Goal: Information Seeking & Learning: Find specific fact

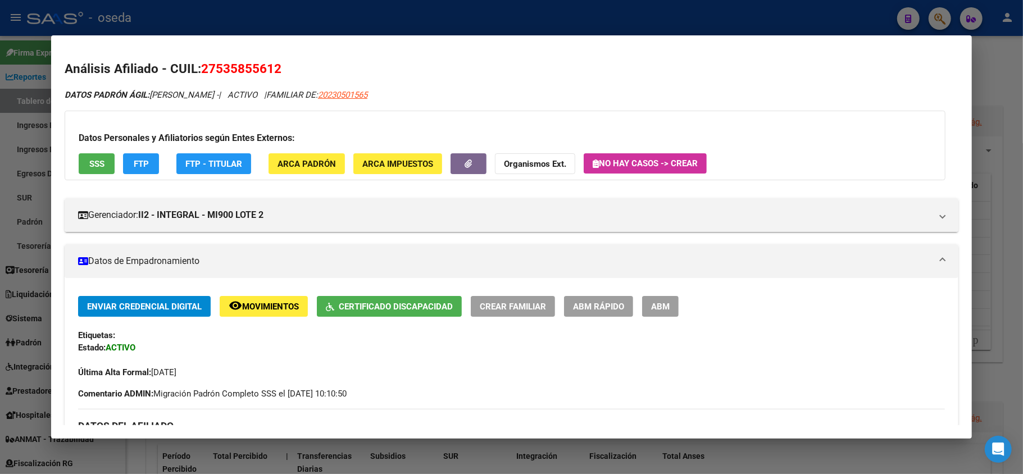
scroll to position [194, 0]
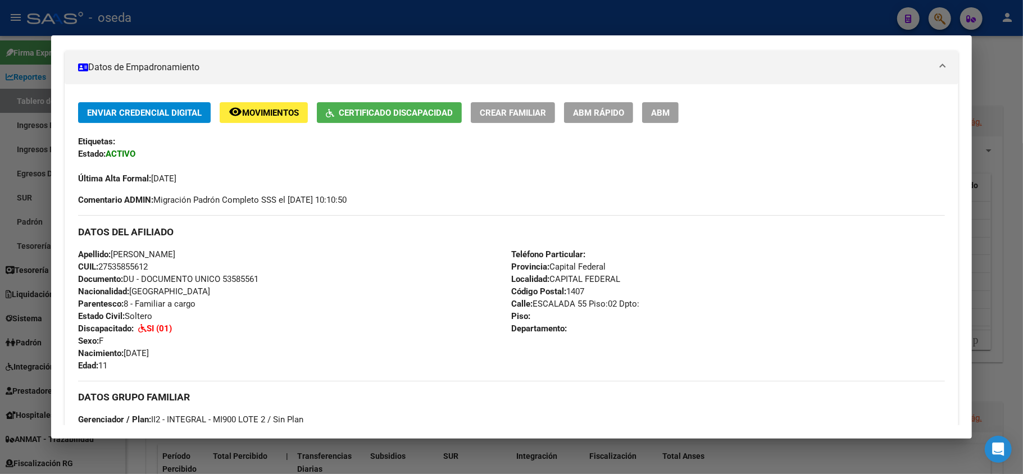
click at [1, 153] on div at bounding box center [511, 237] width 1023 height 474
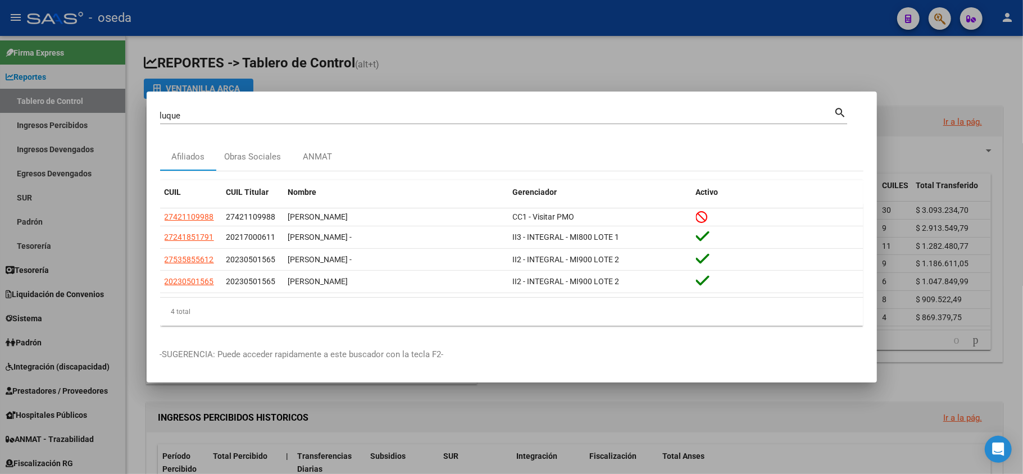
click at [167, 371] on mat-dialog-container "luque Buscar (apellido, dni, cuil, nro traspaso, cuit, obra social) search Afil…" at bounding box center [512, 237] width 730 height 291
click at [98, 330] on div at bounding box center [511, 237] width 1023 height 474
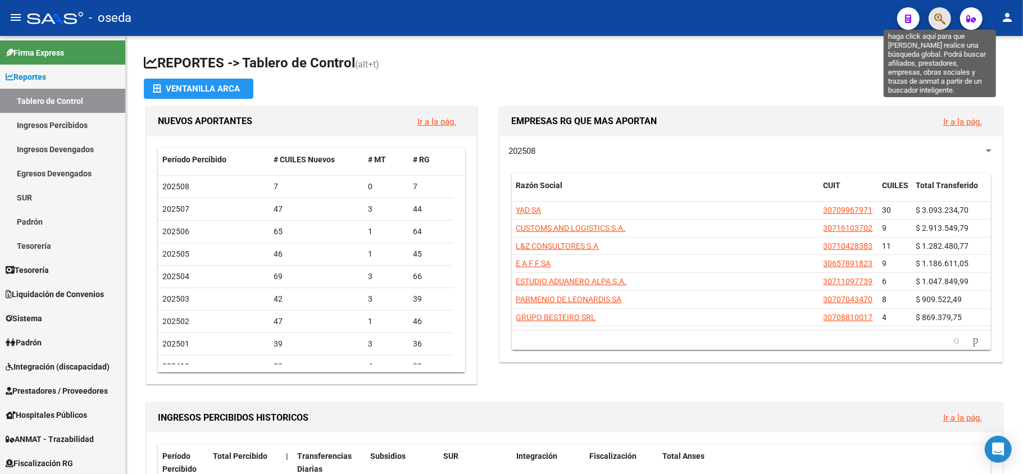
click at [940, 24] on icon "button" at bounding box center [939, 18] width 11 height 13
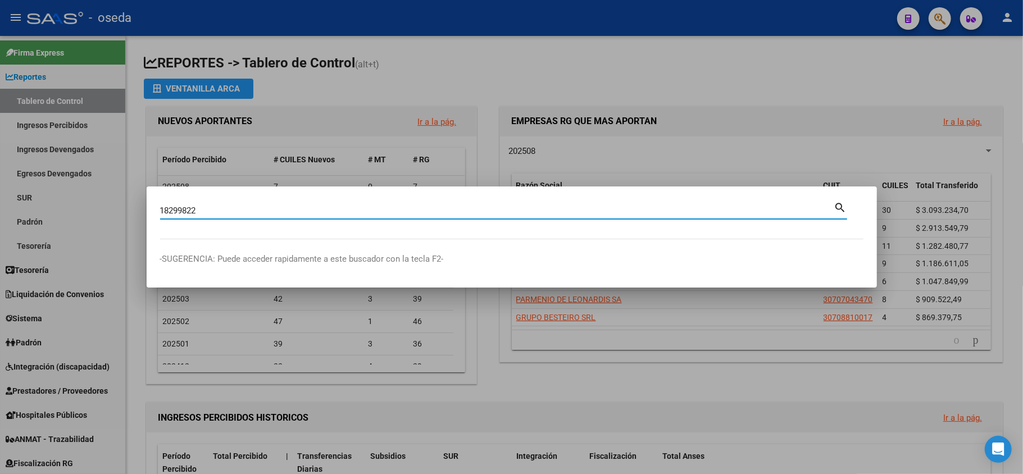
type input "18299822"
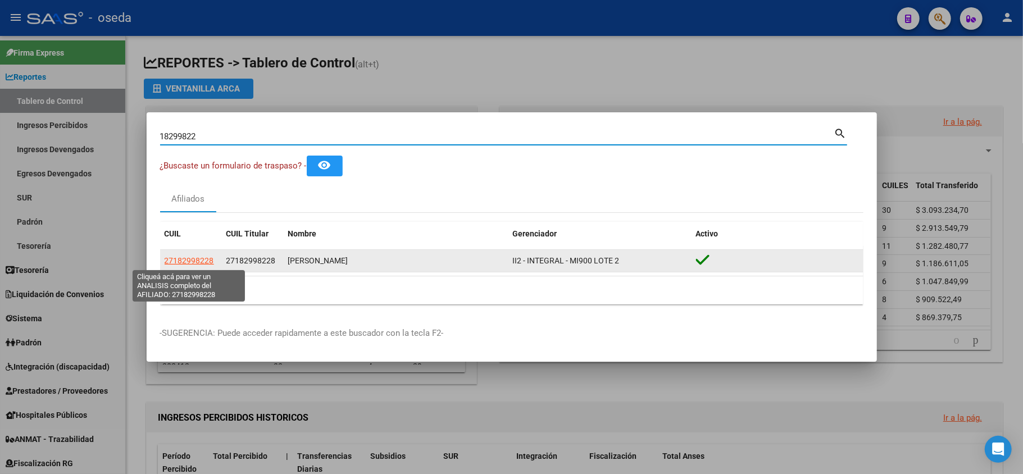
click at [183, 259] on span "27182998228" at bounding box center [189, 260] width 49 height 9
type textarea "27182998228"
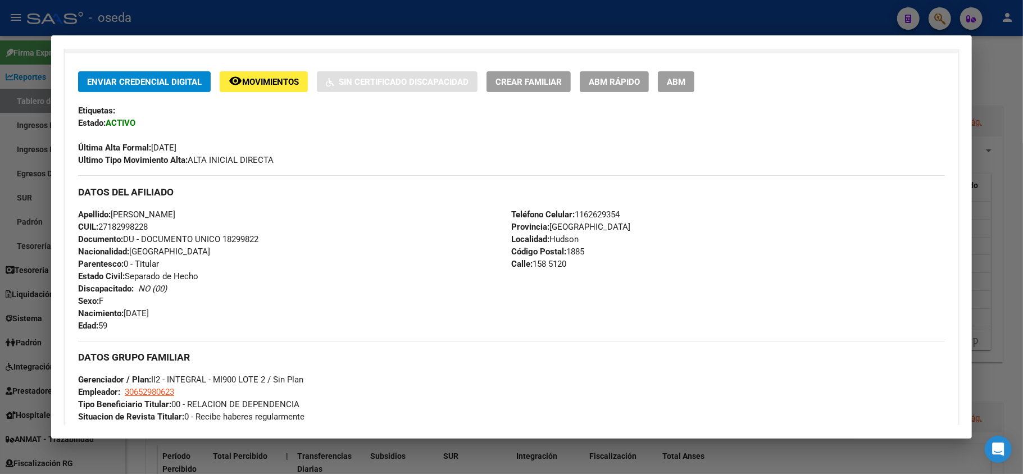
scroll to position [75, 0]
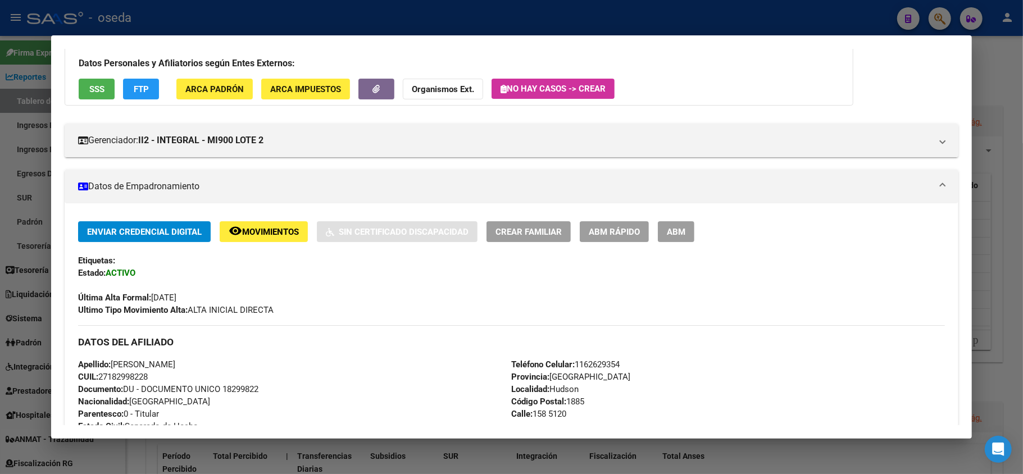
click at [106, 86] on button "SSS" at bounding box center [97, 89] width 36 height 21
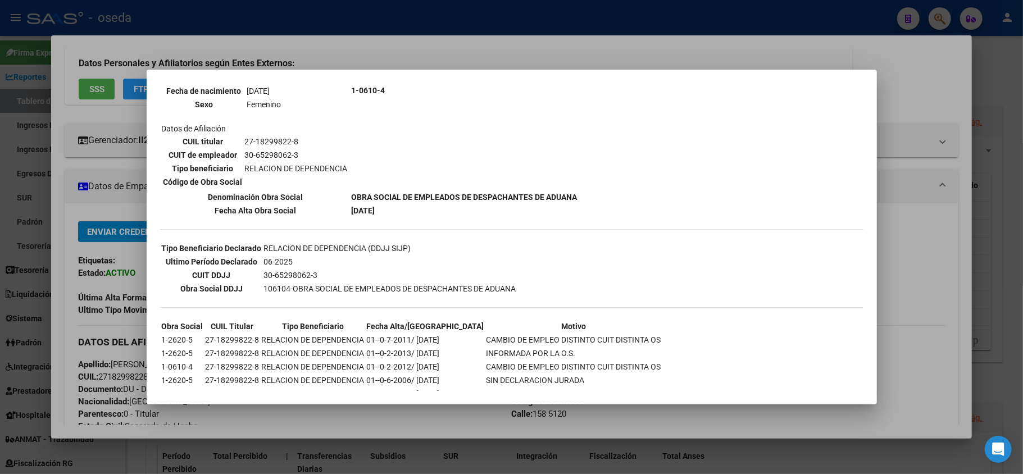
scroll to position [184, 0]
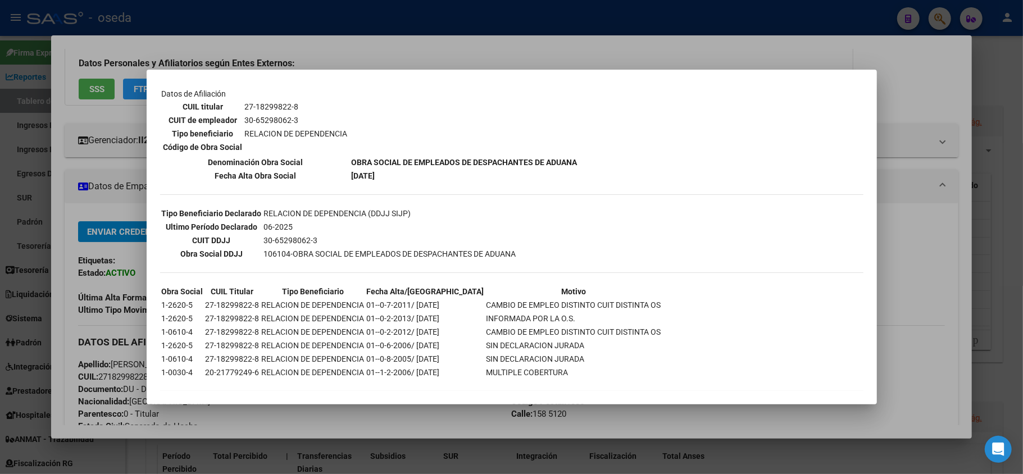
click at [82, 403] on div at bounding box center [511, 237] width 1023 height 474
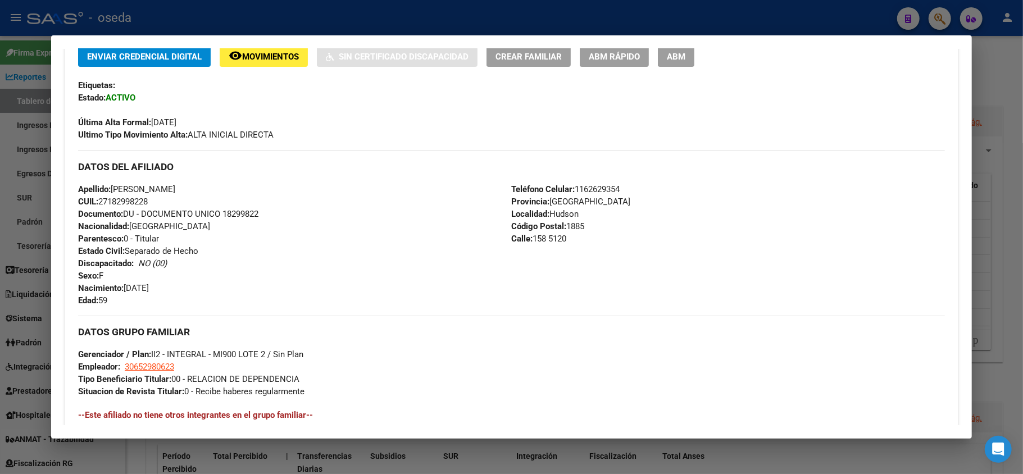
scroll to position [25, 0]
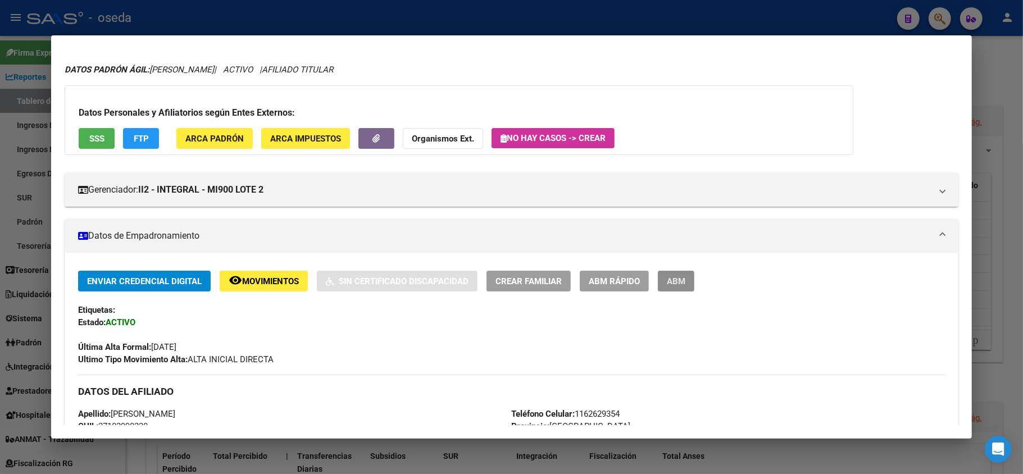
click at [685, 283] on span "ABM" at bounding box center [676, 281] width 19 height 10
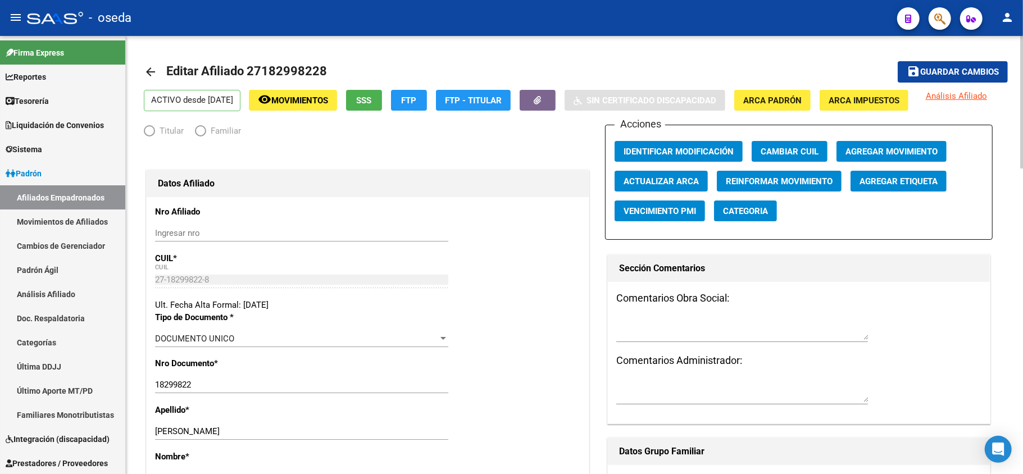
radio input "true"
type input "30-65298062-3"
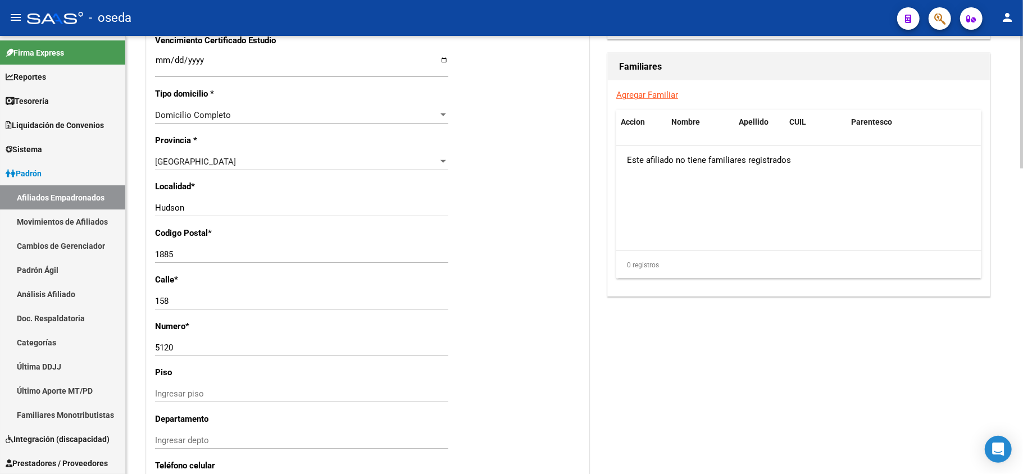
scroll to position [899, 0]
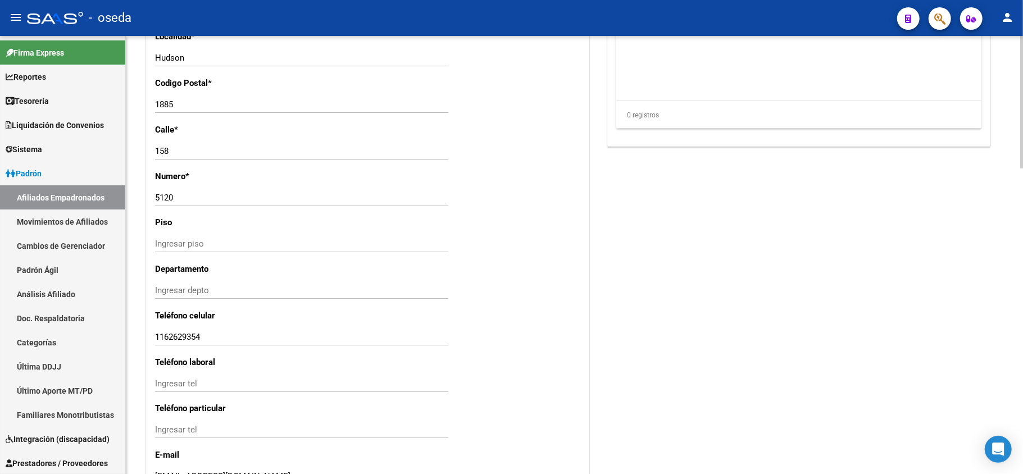
click at [316, 340] on input "1162629354" at bounding box center [301, 337] width 293 height 10
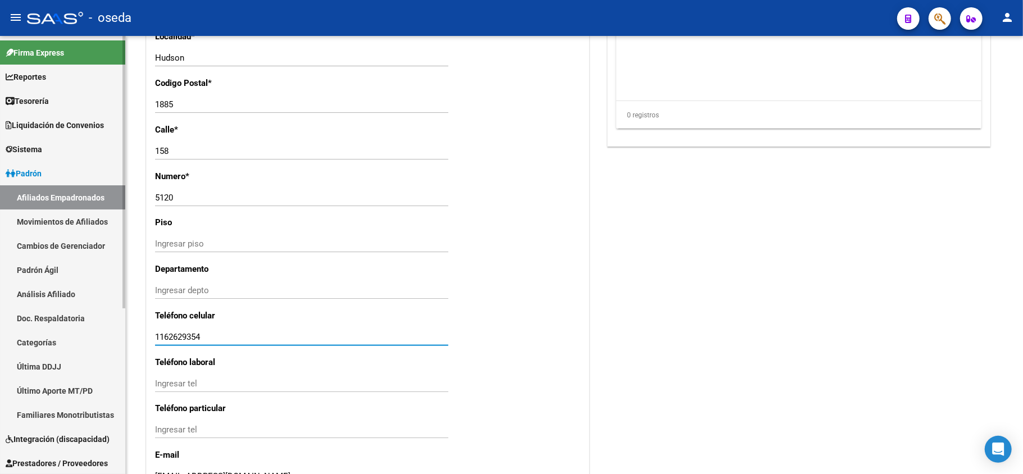
click at [39, 171] on span "Padrón" at bounding box center [24, 173] width 36 height 12
click at [32, 196] on link "Afiliados Empadronados" at bounding box center [62, 197] width 125 height 24
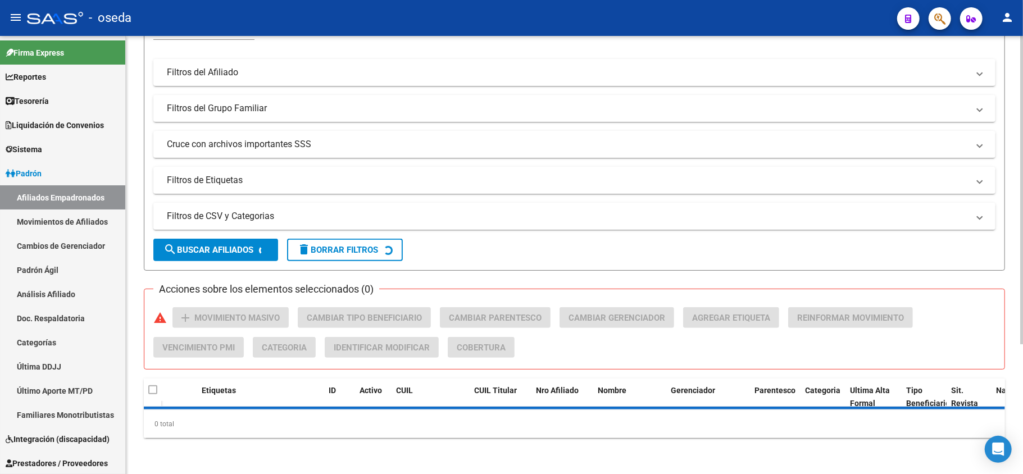
scroll to position [474, 0]
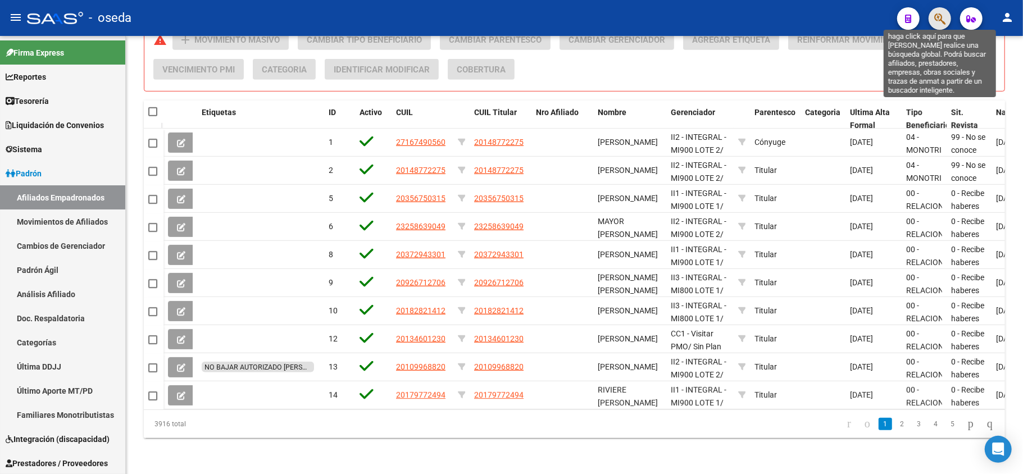
click at [941, 17] on icon "button" at bounding box center [939, 18] width 11 height 13
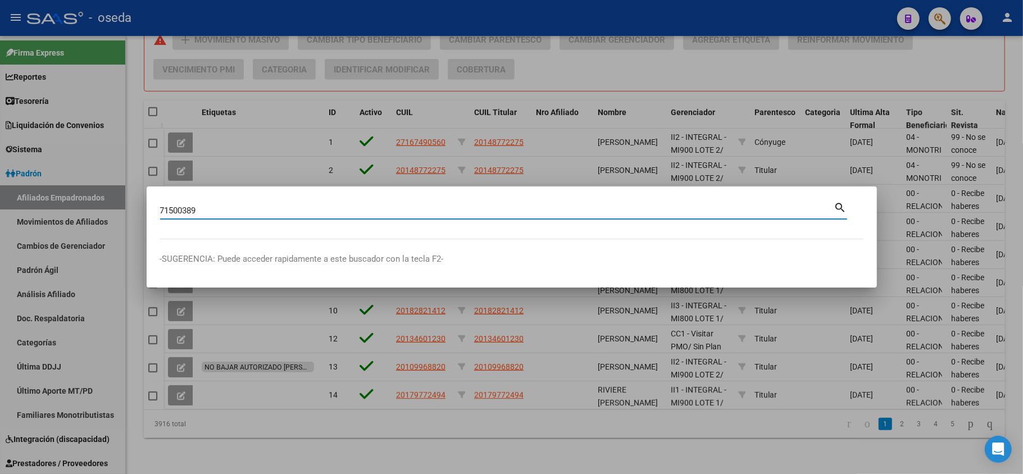
type input "71500389"
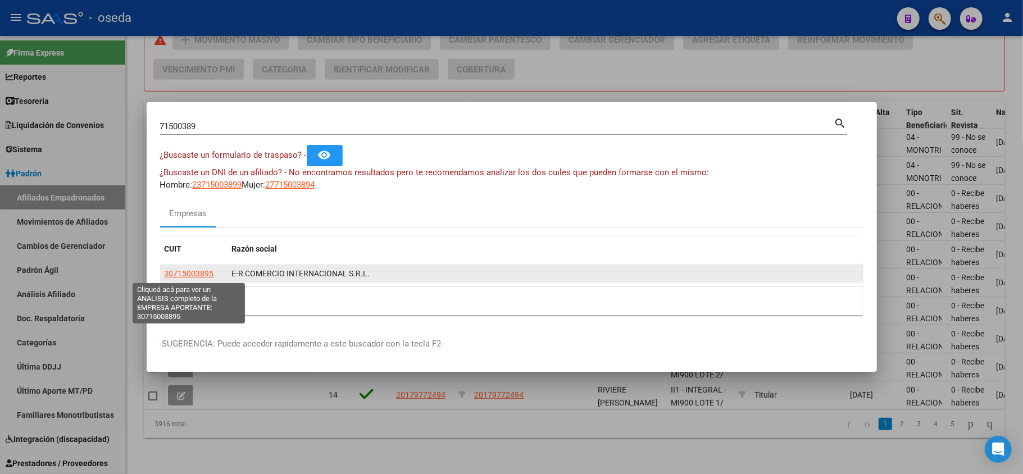
click at [184, 271] on span "30715003895" at bounding box center [189, 273] width 49 height 9
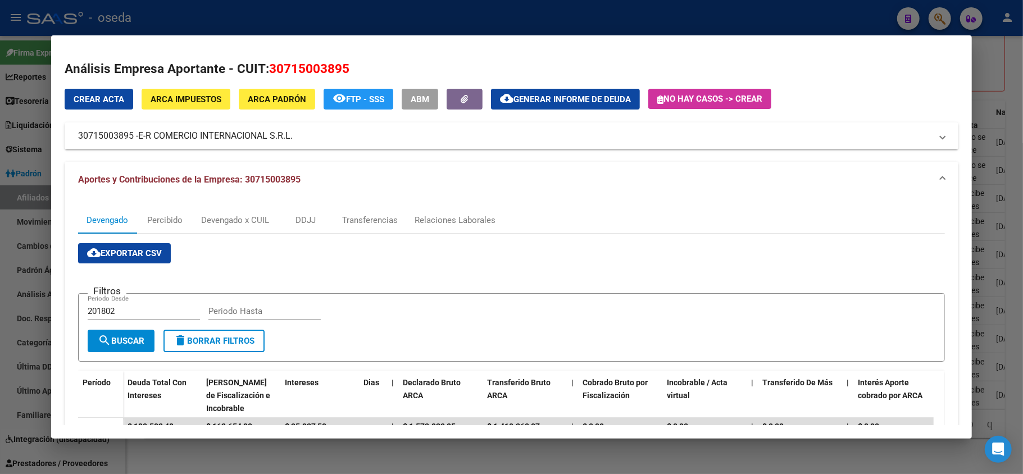
scroll to position [149, 0]
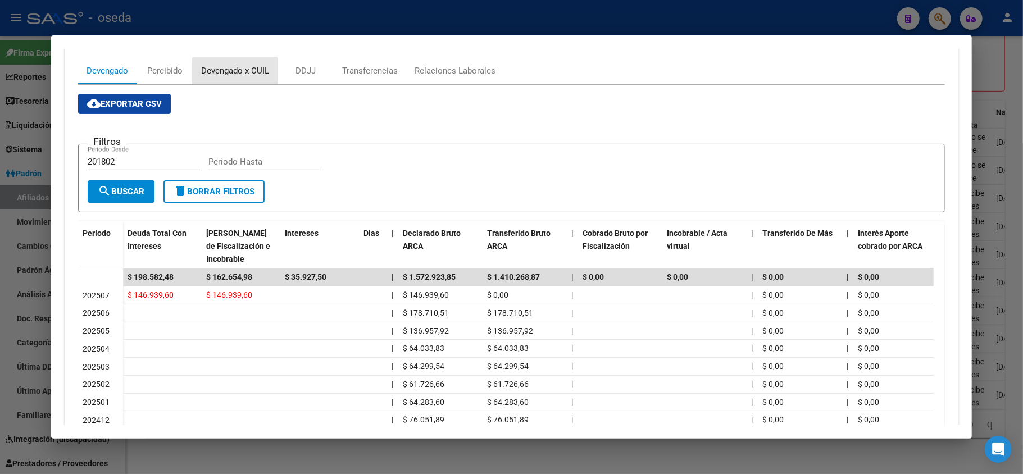
click at [255, 71] on div "Devengado x CUIL" at bounding box center [235, 71] width 68 height 12
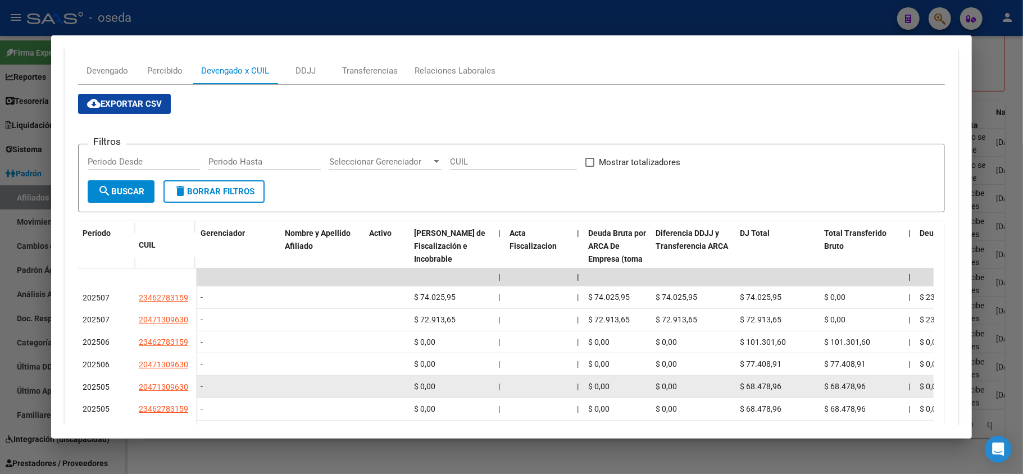
scroll to position [299, 0]
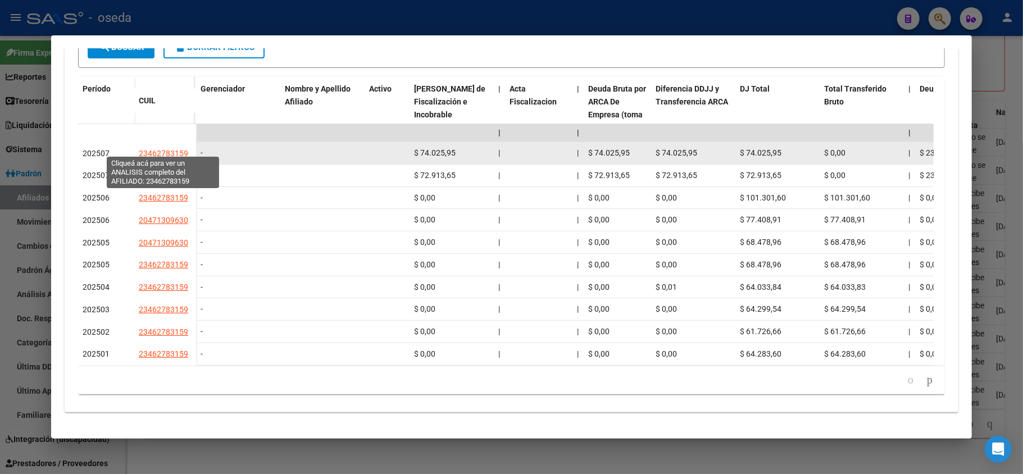
click at [173, 151] on span "23462783159" at bounding box center [163, 153] width 49 height 9
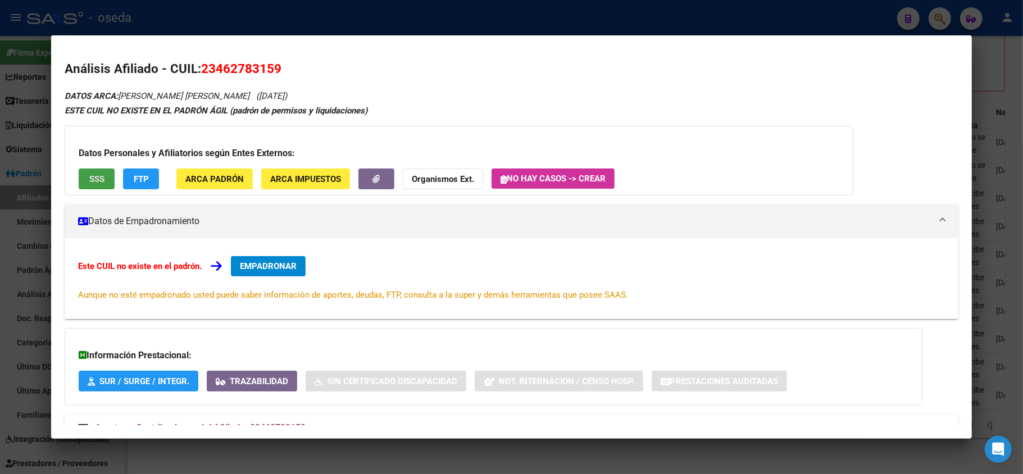
click at [90, 176] on span "SSS" at bounding box center [96, 179] width 15 height 10
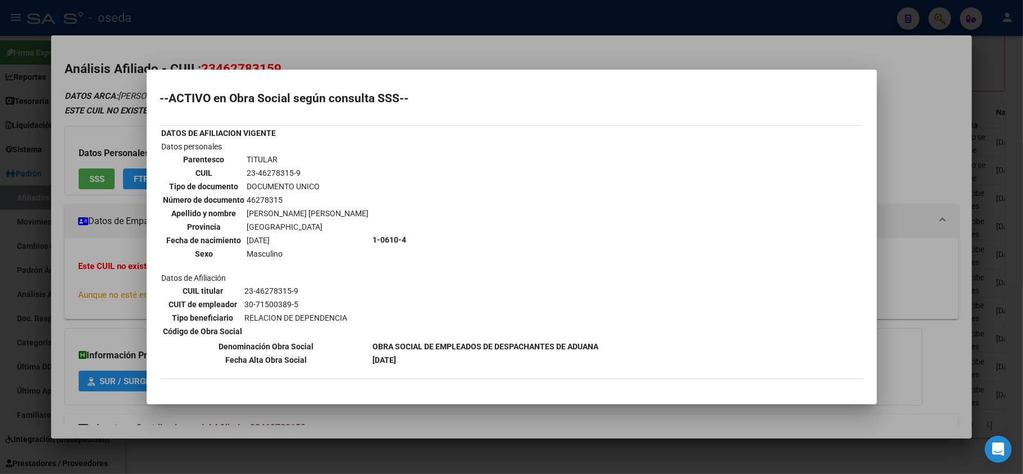
scroll to position [69, 0]
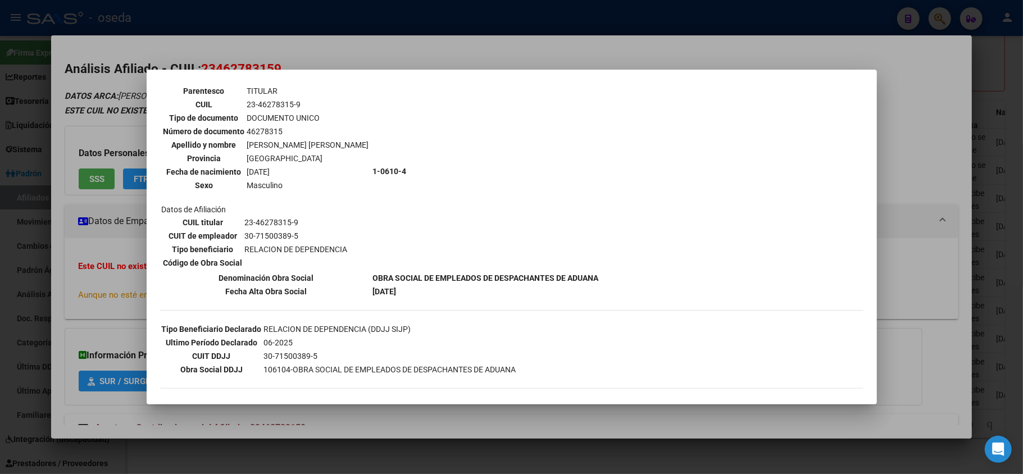
click at [97, 302] on div at bounding box center [511, 237] width 1023 height 474
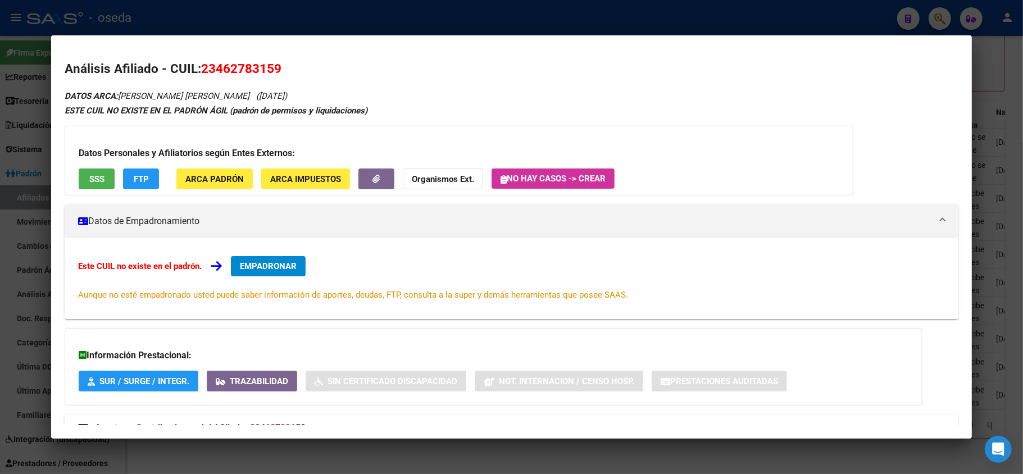
scroll to position [42, 0]
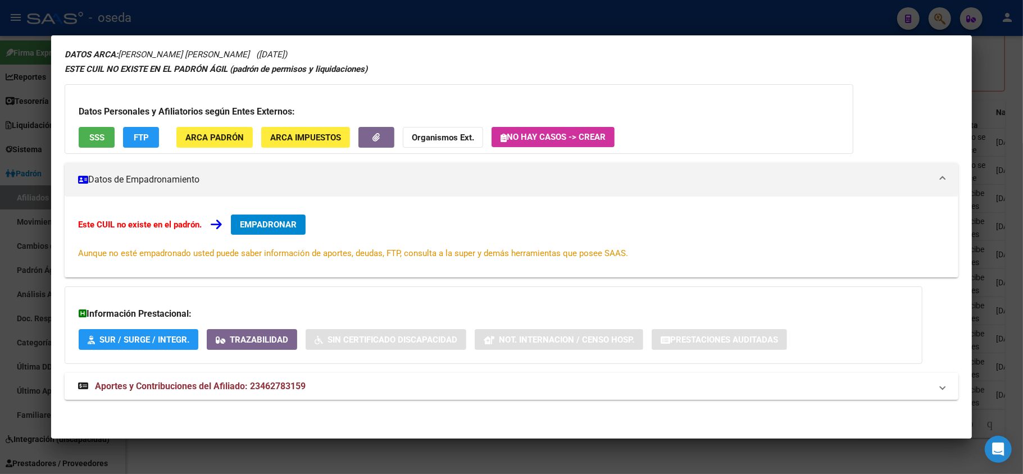
click at [178, 387] on span "Aportes y Contribuciones del Afiliado: 23462783159" at bounding box center [200, 386] width 211 height 11
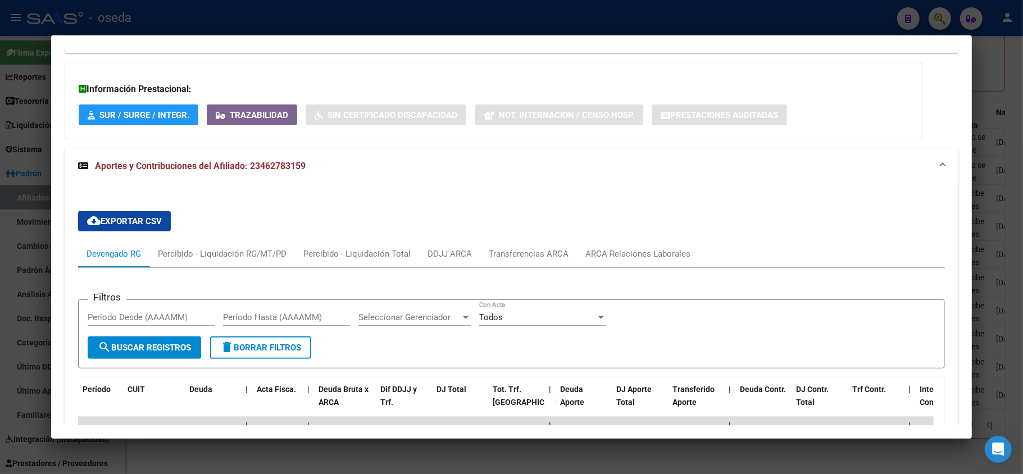
scroll to position [416, 0]
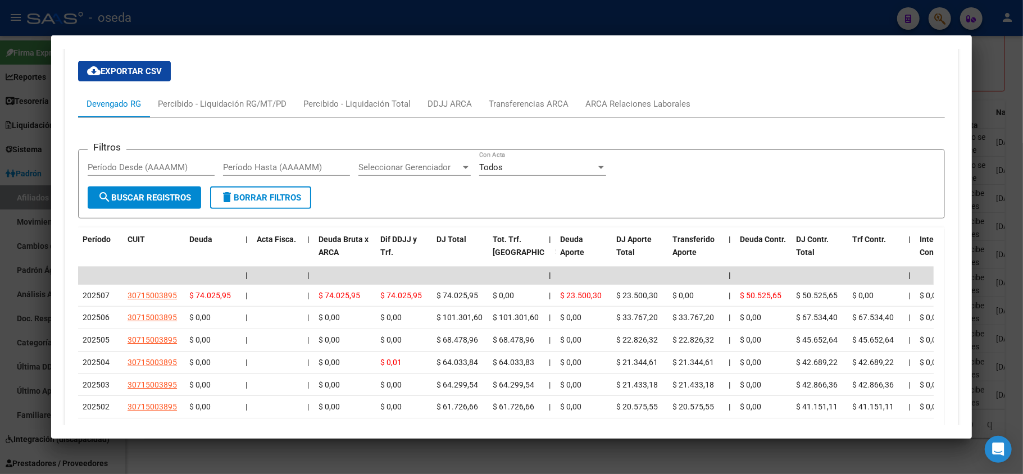
click at [39, 220] on div at bounding box center [511, 237] width 1023 height 474
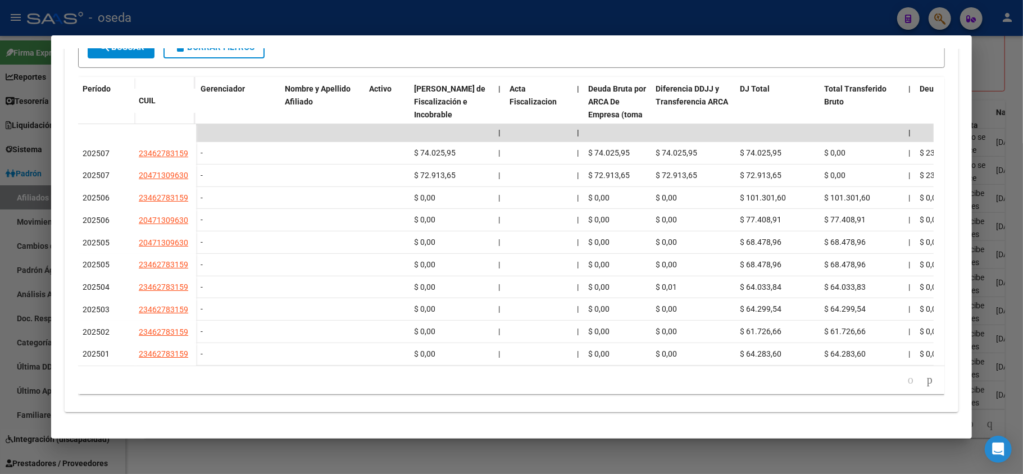
click at [0, 192] on div at bounding box center [511, 237] width 1023 height 474
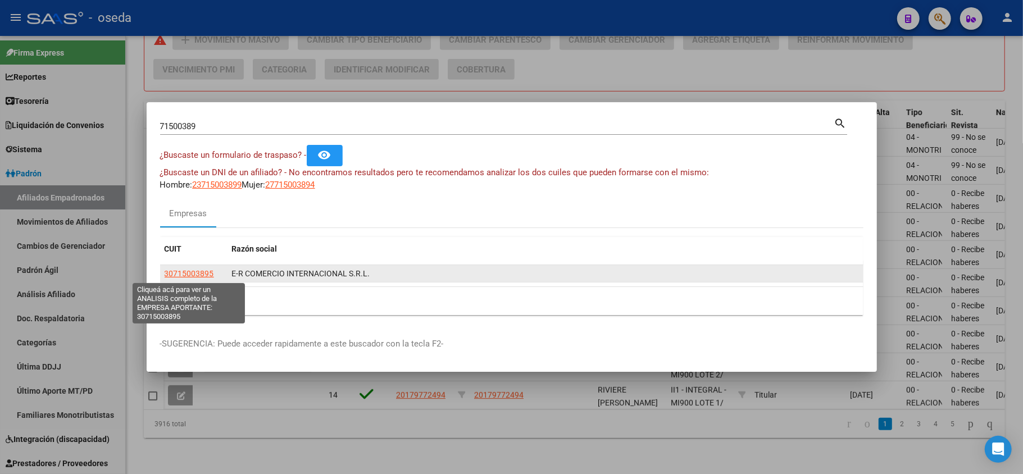
click at [191, 275] on span "30715003895" at bounding box center [189, 273] width 49 height 9
type textarea "30715003895"
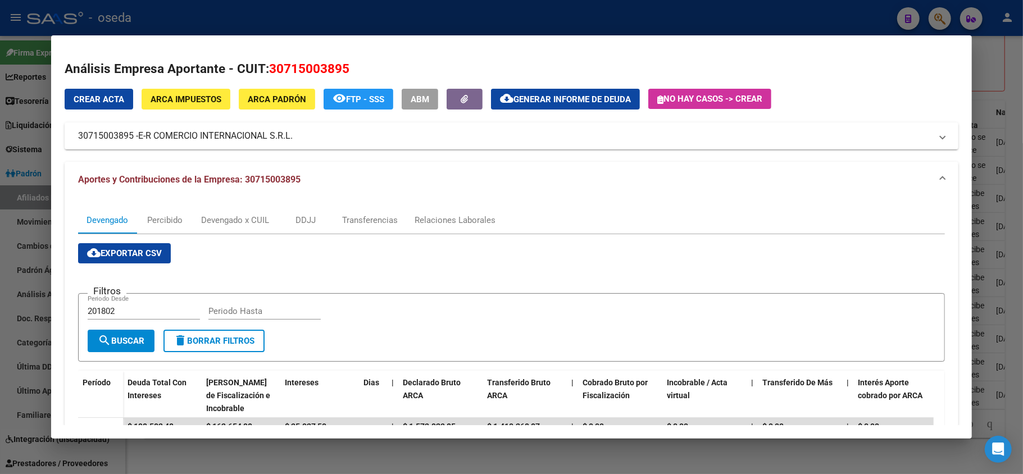
click at [293, 65] on span "30715003895" at bounding box center [309, 68] width 80 height 15
copy span "30715003895"
click at [156, 272] on div "cloud_download Exportar CSV Filtros 201802 Periodo Desde Periodo Hasta search B…" at bounding box center [511, 442] width 867 height 399
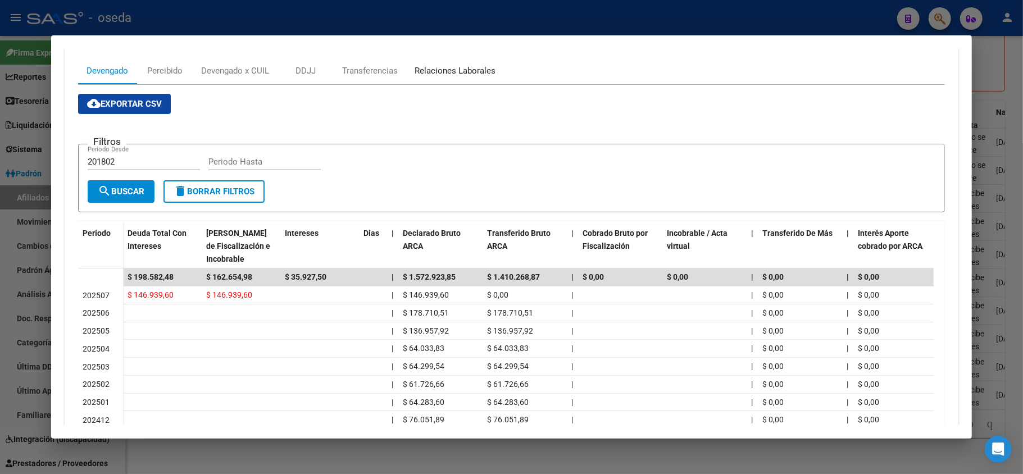
click at [460, 74] on div "Relaciones Laborales" at bounding box center [455, 71] width 81 height 12
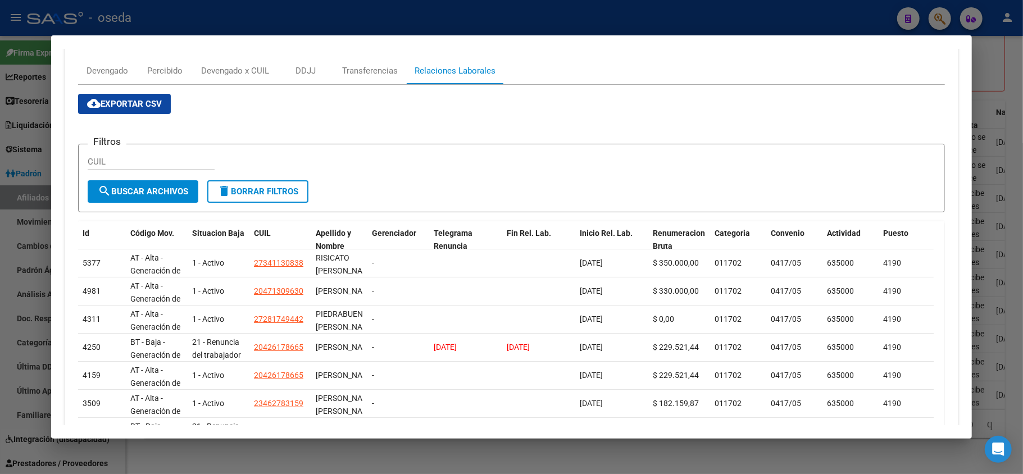
scroll to position [328, 0]
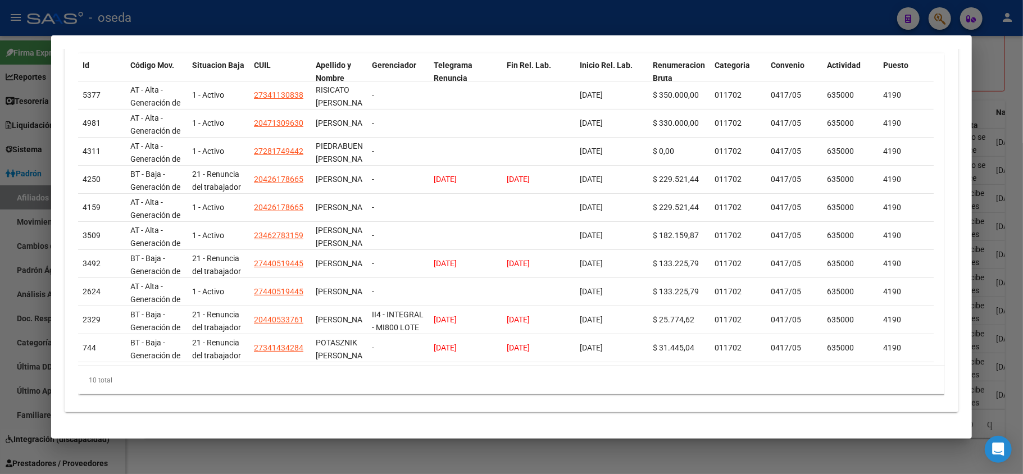
click at [1, 380] on div at bounding box center [511, 237] width 1023 height 474
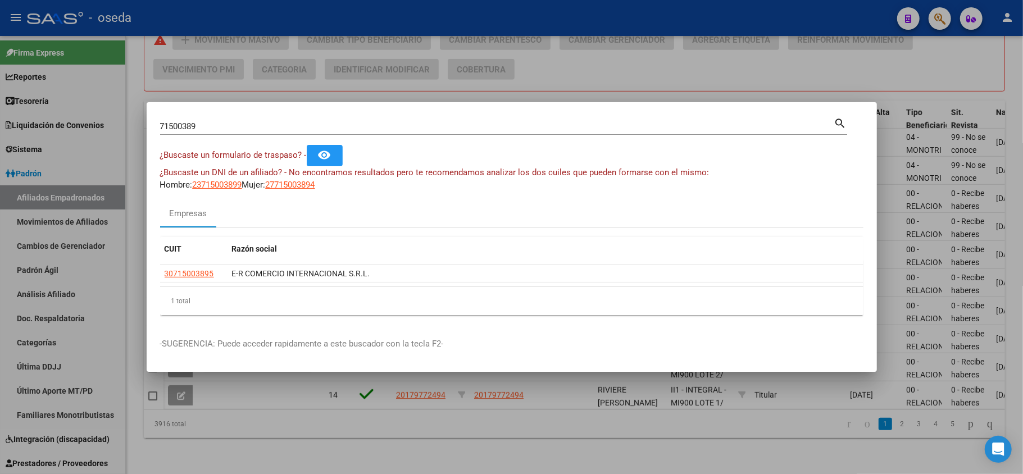
click at [1, 380] on div at bounding box center [511, 237] width 1023 height 474
